Goal: Information Seeking & Learning: Learn about a topic

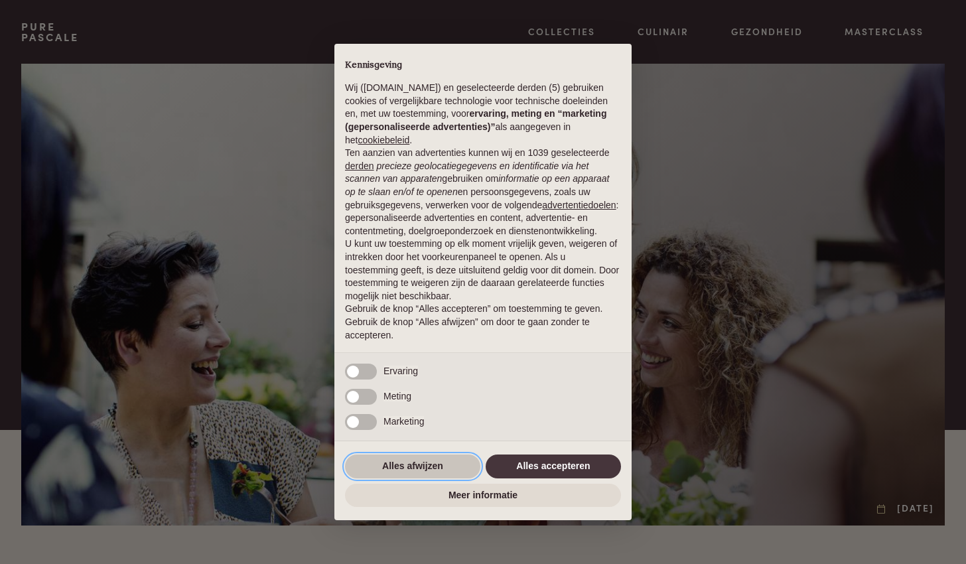
click at [454, 470] on button "Alles afwijzen" at bounding box center [412, 467] width 135 height 24
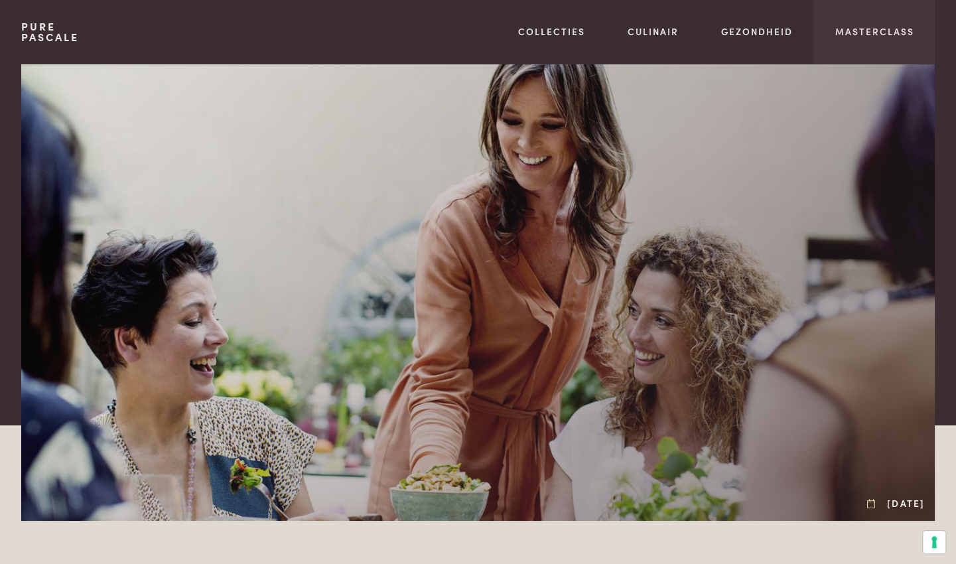
click at [887, 15] on div "Masterclass" at bounding box center [874, 32] width 121 height 64
click at [877, 37] on link "Masterclass" at bounding box center [874, 32] width 79 height 14
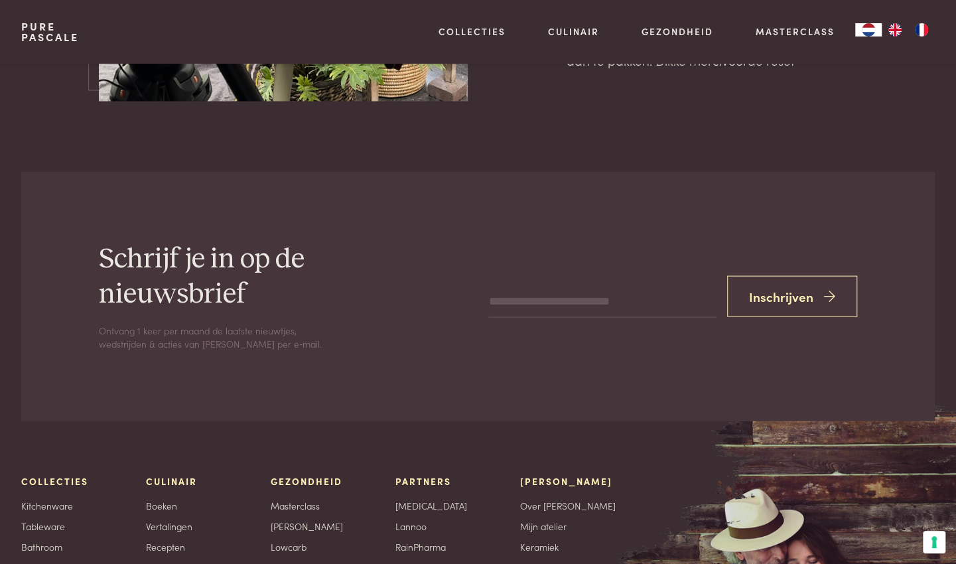
scroll to position [4568, 0]
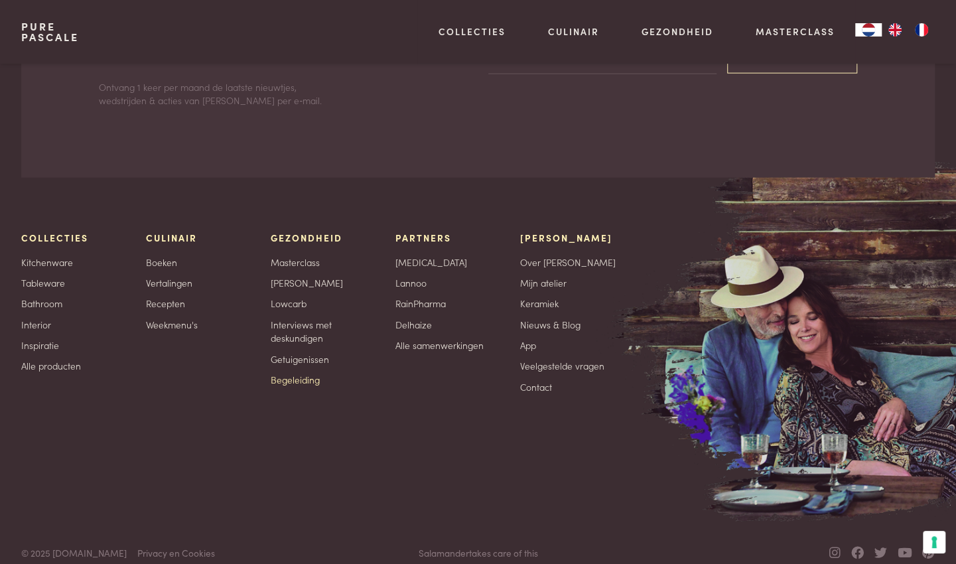
click at [295, 373] on link "Begeleiding" at bounding box center [295, 380] width 49 height 14
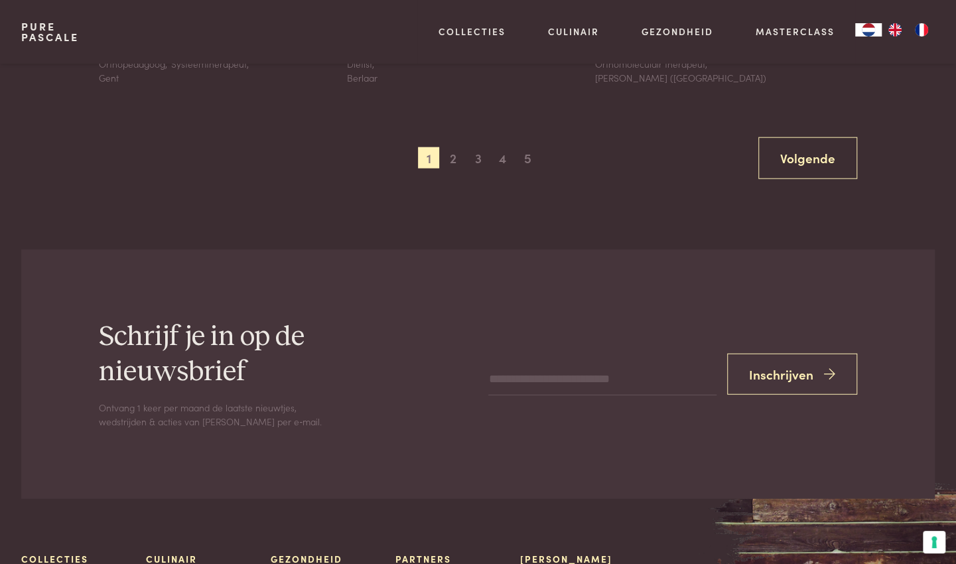
scroll to position [1715, 0]
